Goal: Task Accomplishment & Management: Complete application form

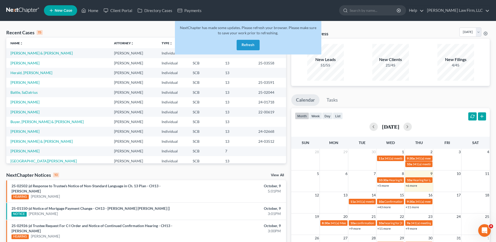
click at [242, 44] on button "Refresh" at bounding box center [248, 45] width 23 height 10
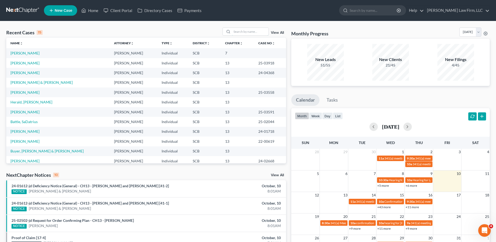
click at [236, 33] on input "search" at bounding box center [250, 32] width 37 height 8
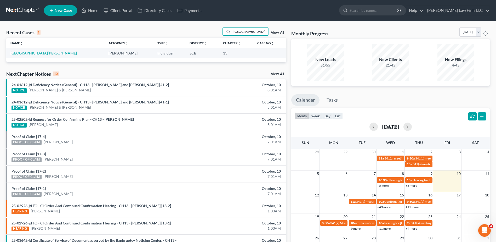
type input "[GEOGRAPHIC_DATA]"
click at [31, 53] on link "[GEOGRAPHIC_DATA][PERSON_NAME]" at bounding box center [43, 53] width 66 height 4
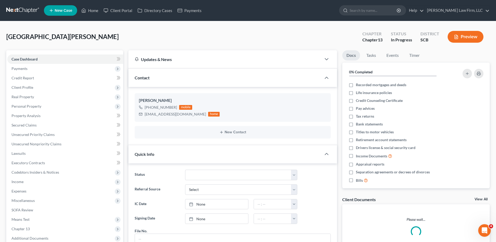
scroll to position [86, 0]
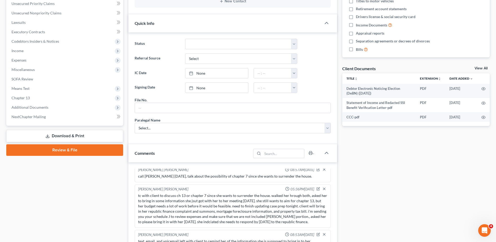
scroll to position [157, 0]
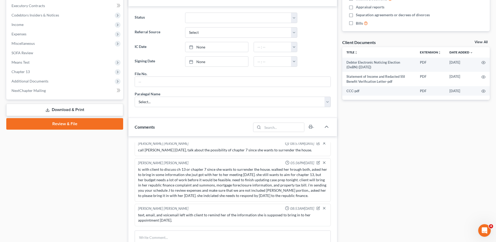
click at [55, 83] on span "Additional Documents" at bounding box center [65, 80] width 116 height 9
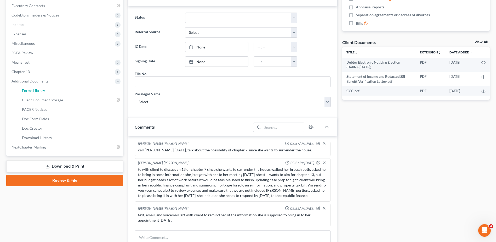
click at [54, 94] on link "Forms Library" at bounding box center [70, 90] width 105 height 9
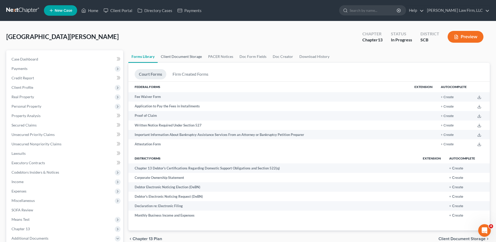
click at [168, 57] on link "Client Document Storage" at bounding box center [181, 56] width 47 height 13
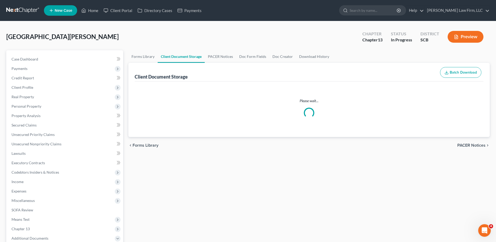
select select "6"
select select "15"
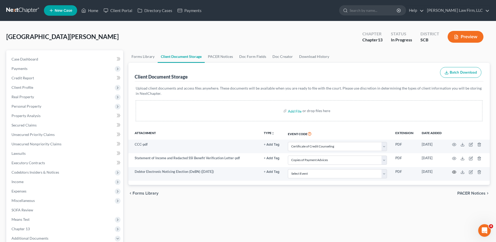
click at [454, 172] on circle "button" at bounding box center [454, 171] width 1 height 1
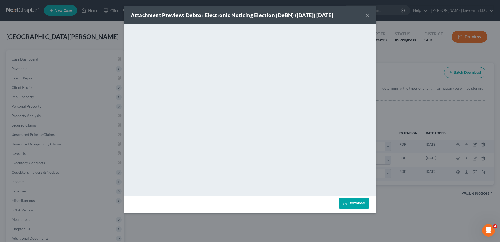
click at [369, 17] on button "×" at bounding box center [368, 15] width 4 height 6
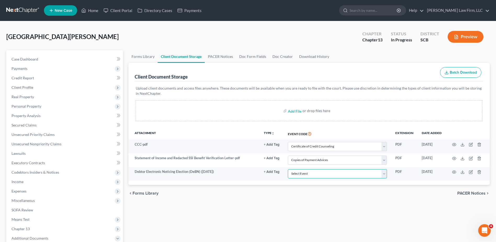
click at [383, 172] on select "Select Event Amended Application Amended Document Amended Schedules/Statements …" at bounding box center [337, 173] width 99 height 9
select select "16"
click at [288, 169] on select "Select Event Amended Application Amended Document Amended Schedules/Statements …" at bounding box center [337, 173] width 99 height 9
click at [361, 59] on ul "Forms Library Client Document Storage PACER Notices Doc Form Fields Doc Creator…" at bounding box center [308, 56] width 361 height 13
click at [479, 173] on icon "button" at bounding box center [479, 172] width 4 height 4
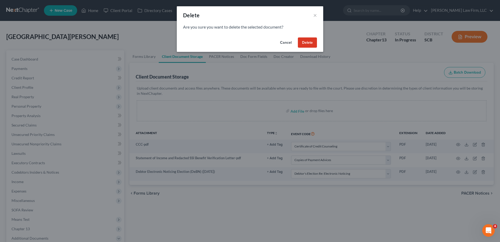
click at [313, 44] on button "Delete" at bounding box center [307, 42] width 19 height 10
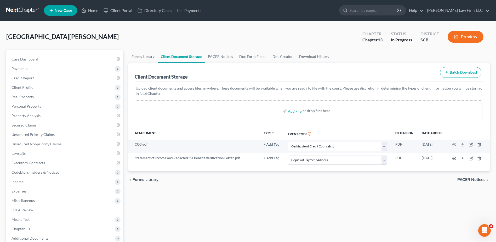
click at [455, 158] on icon "button" at bounding box center [454, 158] width 4 height 4
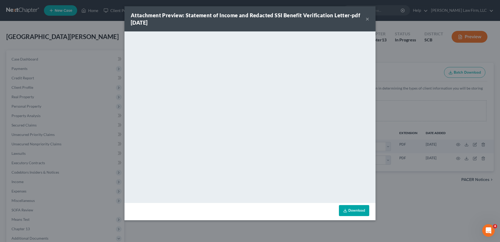
click at [367, 20] on button "×" at bounding box center [368, 19] width 4 height 6
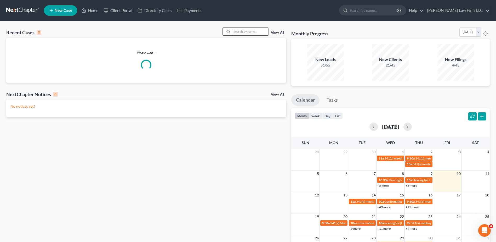
click at [247, 34] on input "search" at bounding box center [250, 32] width 37 height 8
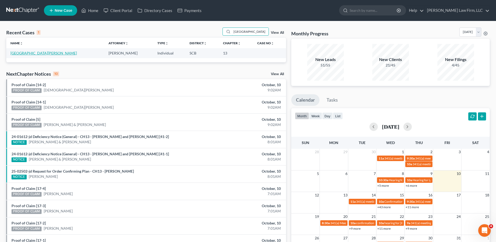
type input "[GEOGRAPHIC_DATA]"
click at [32, 55] on link "Nottingham, Gloria" at bounding box center [43, 53] width 66 height 4
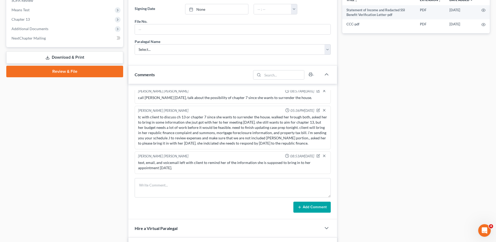
scroll to position [52, 0]
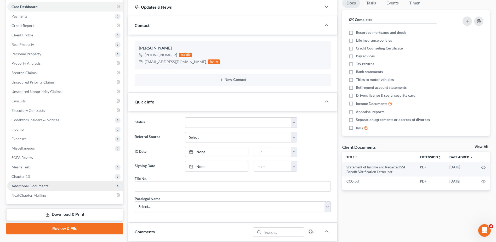
click at [46, 184] on span "Additional Documents" at bounding box center [30, 185] width 37 height 4
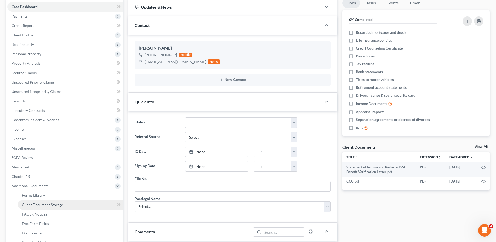
click at [48, 203] on span "Client Document Storage" at bounding box center [42, 204] width 41 height 4
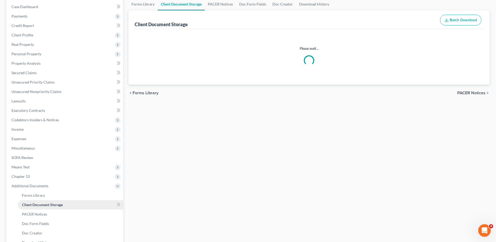
scroll to position [27, 0]
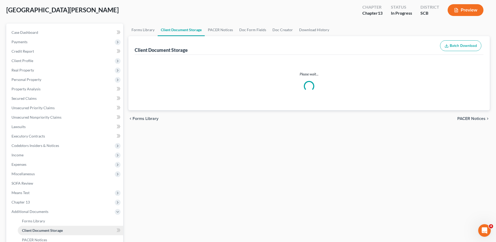
select select "6"
select select "15"
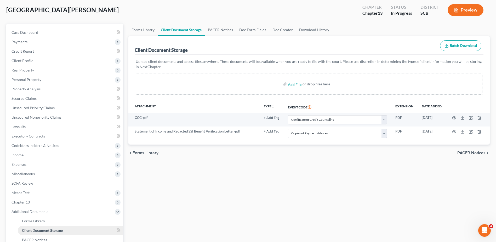
scroll to position [0, 0]
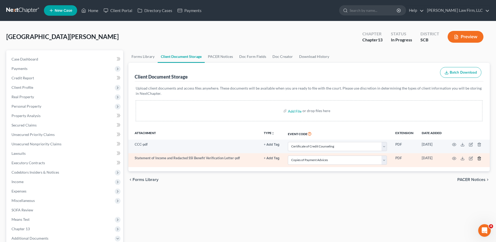
click at [480, 159] on line "button" at bounding box center [480, 158] width 0 height 1
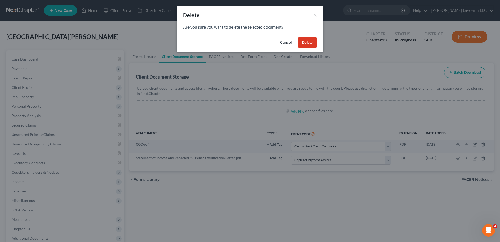
click at [309, 43] on button "Delete" at bounding box center [307, 42] width 19 height 10
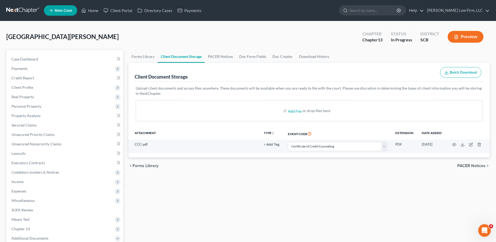
select select "6"
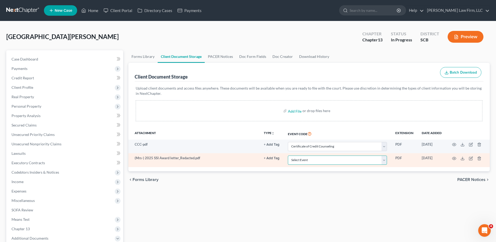
click at [361, 162] on select "Select Event Amended Application Amended Document Amended Schedules/Statements …" at bounding box center [337, 159] width 99 height 9
click at [288, 155] on select "Select Event Amended Application Amended Document Amended Schedules/Statements …" at bounding box center [337, 159] width 99 height 9
click at [360, 162] on select "Select Event Amended Application Amended Document Amended Schedules/Statements …" at bounding box center [337, 159] width 99 height 9
select select "15"
click at [288, 155] on select "Select Event Amended Application Amended Document Amended Schedules/Statements …" at bounding box center [337, 159] width 99 height 9
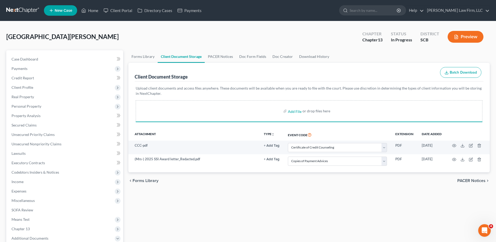
select select "6"
select select "15"
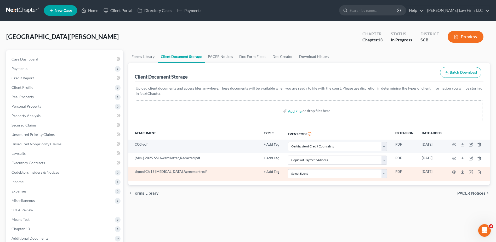
click at [273, 171] on button "+ Add Tag" at bounding box center [272, 171] width 16 height 3
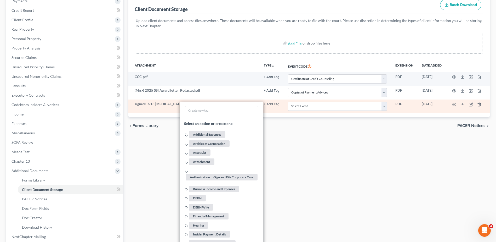
scroll to position [151, 0]
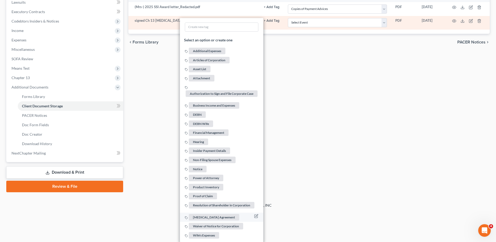
click at [218, 215] on span "Retainer Agreement" at bounding box center [214, 217] width 50 height 7
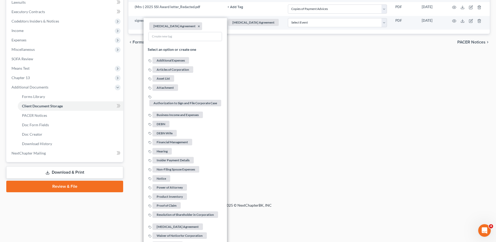
click at [295, 124] on div "Forms Library Client Document Storage PACER Notices Doc Form Fields Doc Creator…" at bounding box center [309, 45] width 367 height 293
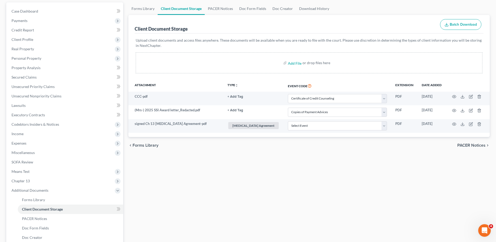
scroll to position [43, 0]
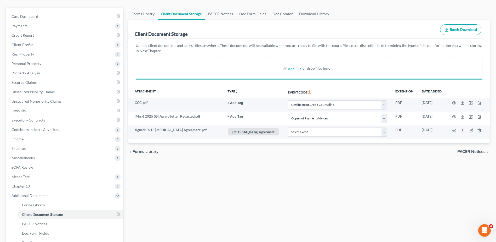
select select "6"
select select "15"
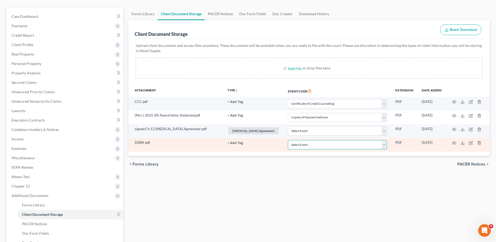
click at [325, 144] on select "Select Event Amended Application Amended Document Amended Schedules/Statements …" at bounding box center [337, 144] width 99 height 9
select select "16"
click at [288, 140] on select "Select Event Amended Application Amended Document Amended Schedules/Statements …" at bounding box center [337, 144] width 99 height 9
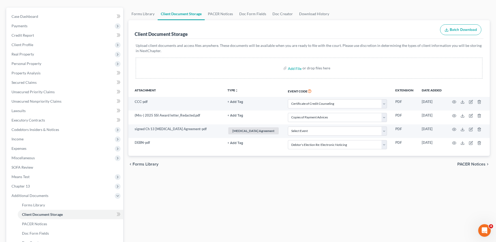
click at [357, 83] on div "Upload client documents and access files anywhere. These documents will be avai…" at bounding box center [309, 62] width 349 height 46
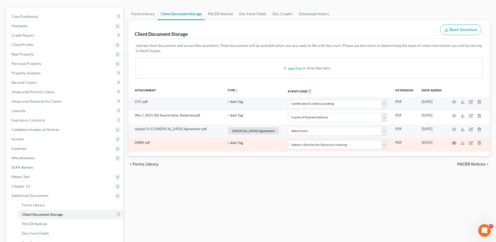
click at [456, 144] on icon "button" at bounding box center [454, 142] width 4 height 3
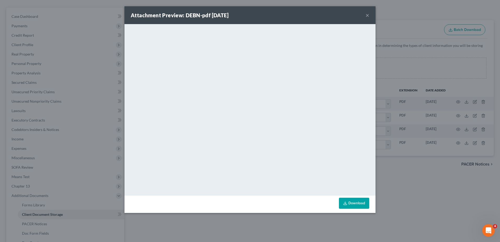
click at [366, 14] on button "×" at bounding box center [368, 15] width 4 height 6
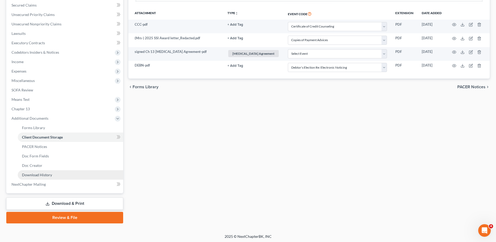
scroll to position [121, 0]
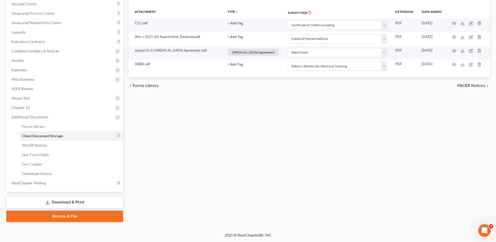
click at [63, 218] on link "Review & File" at bounding box center [64, 216] width 117 height 12
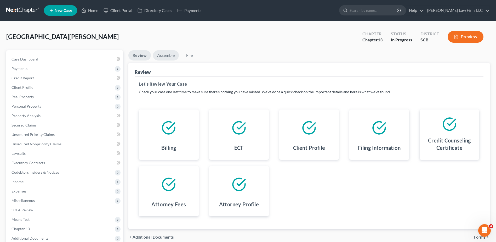
click at [166, 57] on link "Assemble" at bounding box center [166, 55] width 26 height 10
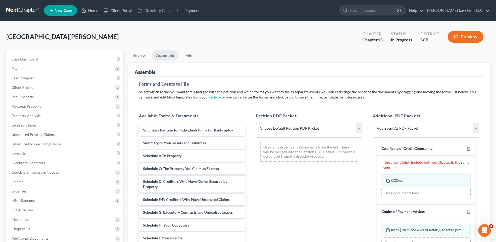
click at [278, 130] on select "Choose Default Petition PDF Packet Complete Bankruptcy Petition (all forms and …" at bounding box center [309, 128] width 106 height 10
select select "0"
click at [256, 123] on select "Choose Default Petition PDF Packet Complete Bankruptcy Petition (all forms and …" at bounding box center [309, 128] width 106 height 10
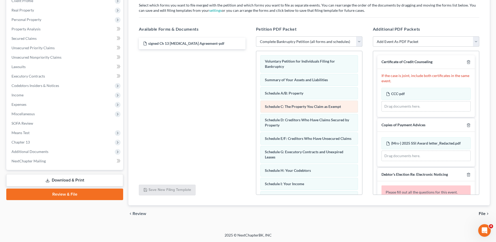
scroll to position [148, 0]
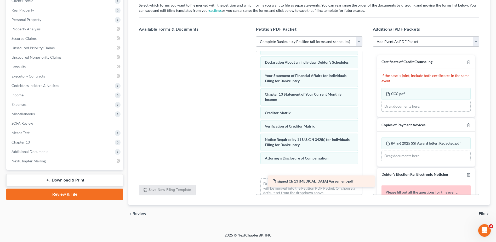
drag, startPoint x: 196, startPoint y: 45, endPoint x: 322, endPoint y: 175, distance: 181.1
click at [249, 36] on div "signed Ch 13 Retainer Agreement-pdf signed Ch 13 Retainer Agreement-pdf" at bounding box center [192, 36] width 115 height 0
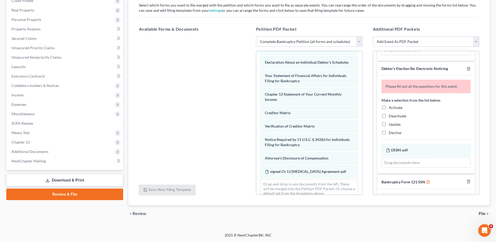
scroll to position [99, 0]
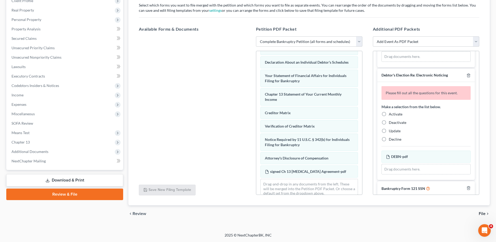
click at [397, 123] on span "Deactivate" at bounding box center [398, 122] width 18 height 4
click at [394, 123] on input "Deactivate" at bounding box center [392, 121] width 3 height 3
radio input "true"
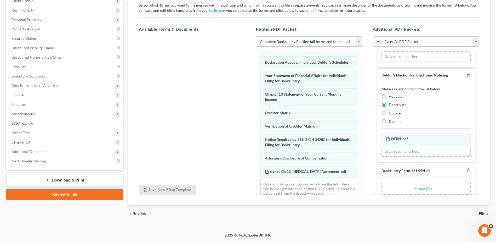
scroll to position [107, 0]
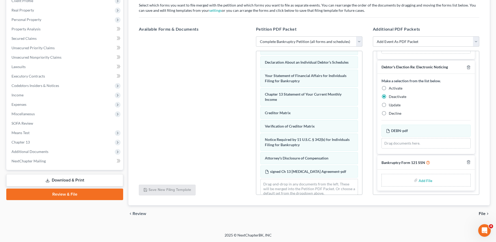
type input "C:\fakepath\B121 SSN.pdf"
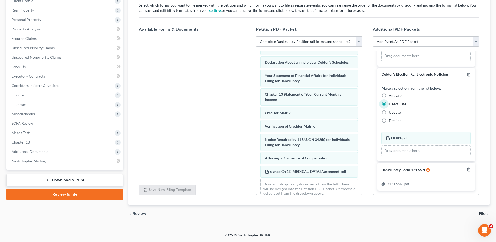
click at [485, 213] on span "File" at bounding box center [482, 213] width 7 height 4
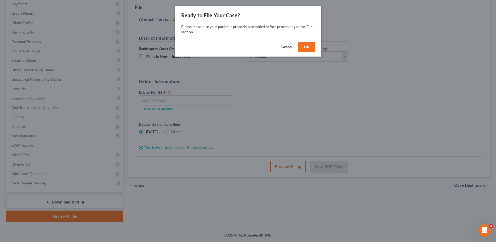
scroll to position [65, 0]
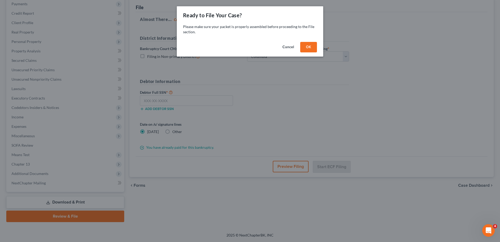
click at [305, 45] on button "OK" at bounding box center [308, 47] width 17 height 10
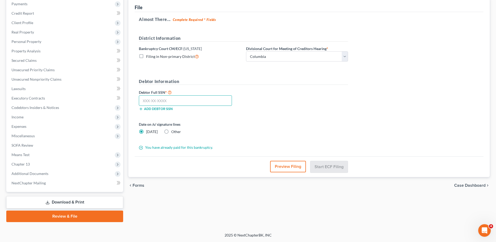
click at [161, 95] on input "text" at bounding box center [185, 100] width 93 height 10
type input "223-19-8726"
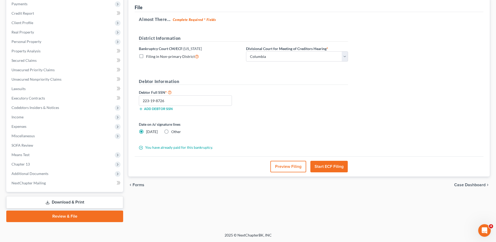
click at [332, 165] on button "Start ECF Filing" at bounding box center [328, 167] width 37 height 12
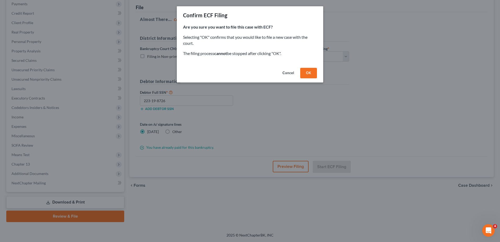
click at [309, 73] on button "OK" at bounding box center [308, 73] width 17 height 10
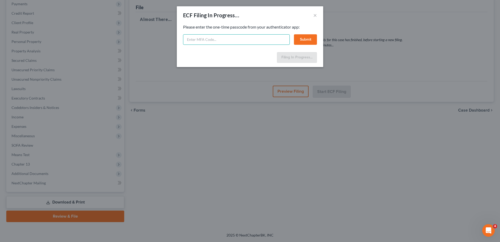
click at [247, 40] on input "text" at bounding box center [236, 39] width 107 height 10
type input "957205"
click at [302, 39] on button "Submit" at bounding box center [305, 39] width 23 height 10
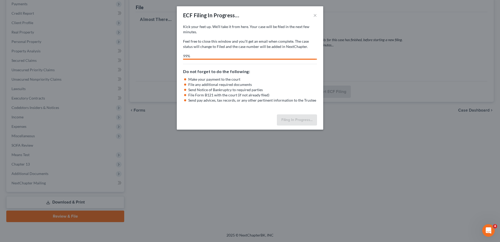
select select "1"
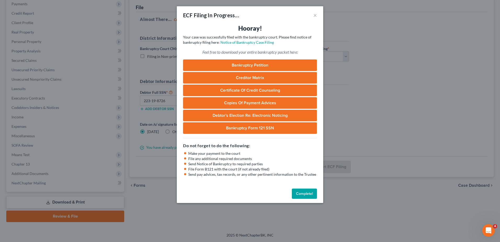
click at [266, 64] on link "Bankruptcy Petition" at bounding box center [250, 65] width 134 height 12
click at [279, 81] on link "Creditor Matrix" at bounding box center [250, 78] width 134 height 12
click at [391, 95] on div "ECF Filing In Progress... × Hooray! Your case was successfully filed with the b…" at bounding box center [250, 121] width 500 height 242
click at [305, 195] on button "Complete!" at bounding box center [304, 193] width 25 height 10
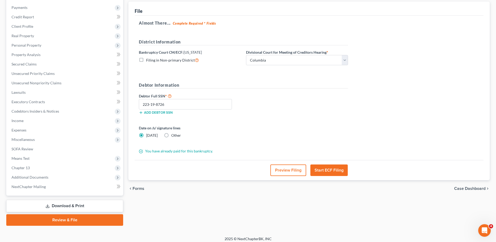
scroll to position [0, 0]
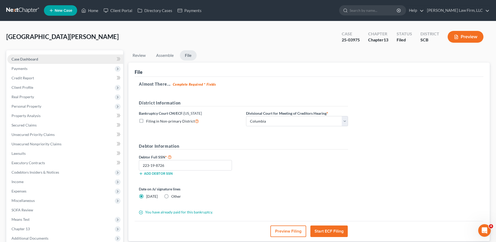
click at [72, 59] on link "Case Dashboard" at bounding box center [65, 58] width 116 height 9
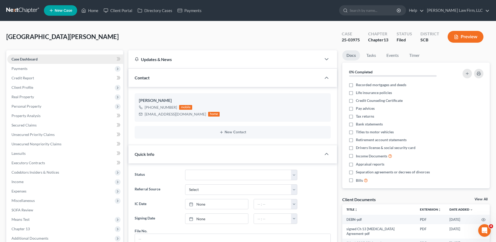
scroll to position [86, 0]
click at [96, 13] on link "Home" at bounding box center [90, 10] width 22 height 9
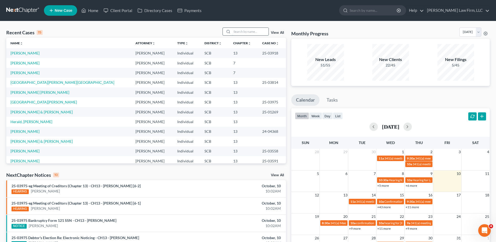
click at [253, 31] on input "search" at bounding box center [250, 32] width 37 height 8
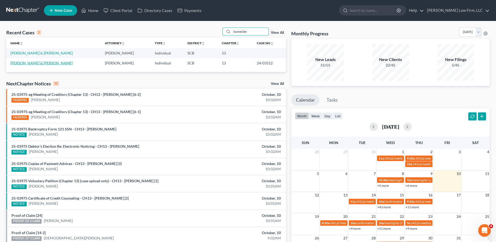
type input "bomeisler"
click at [47, 64] on link "[PERSON_NAME] & [PERSON_NAME]" at bounding box center [41, 63] width 62 height 4
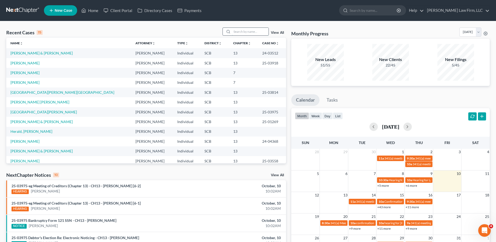
click at [248, 33] on input "search" at bounding box center [250, 32] width 37 height 8
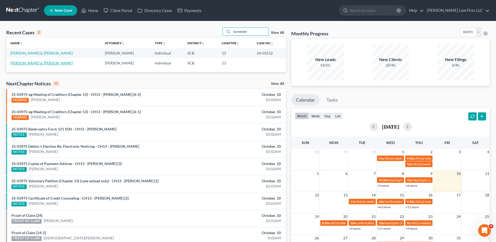
type input "bomeisler"
click at [41, 65] on link "[PERSON_NAME] & [PERSON_NAME]" at bounding box center [41, 63] width 62 height 4
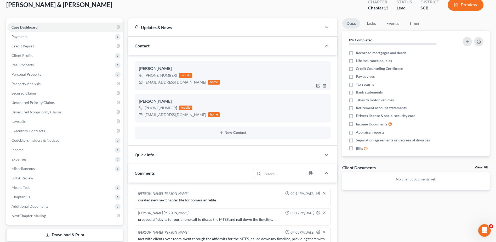
scroll to position [105, 0]
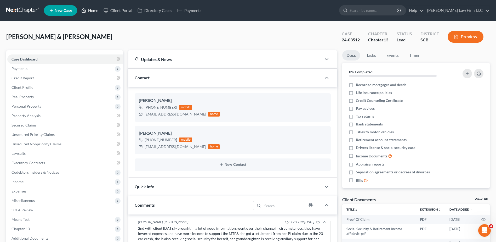
click at [96, 13] on link "Home" at bounding box center [90, 10] width 22 height 9
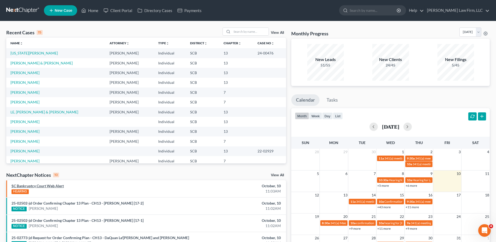
click at [62, 186] on link "SC Bankruptcy Court Web Alert" at bounding box center [38, 185] width 52 height 4
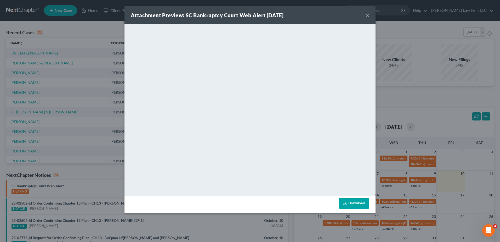
click at [368, 14] on button "×" at bounding box center [368, 15] width 4 height 6
